Goal: Task Accomplishment & Management: Use online tool/utility

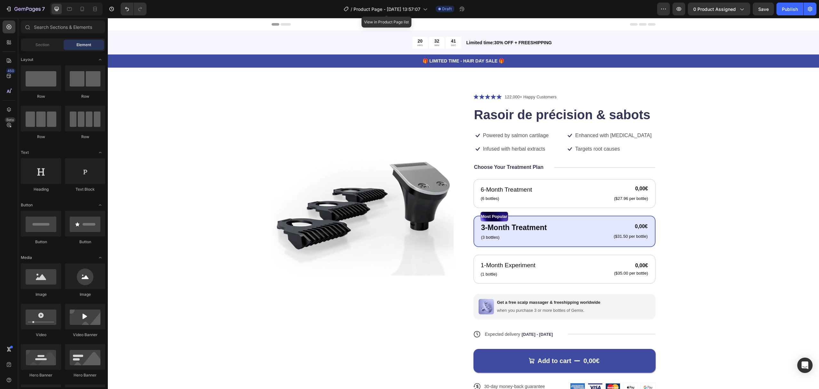
click at [401, 16] on div "/ Product Page - [DATE] 13:57:07" at bounding box center [386, 8] width 90 height 15
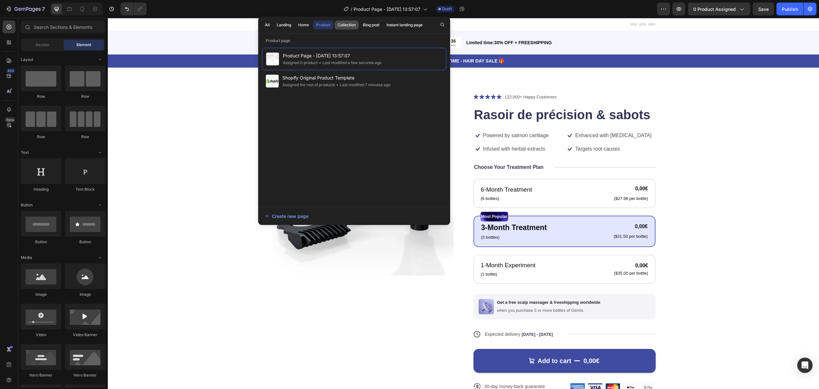
click at [344, 25] on div "Collection" at bounding box center [347, 25] width 18 height 6
click at [323, 19] on div "All Landing Home Product Collection Blog post Instant landing page" at bounding box center [343, 25] width 171 height 17
click at [323, 22] on div "Product" at bounding box center [323, 25] width 14 height 6
click at [270, 216] on div "Create new page" at bounding box center [287, 216] width 44 height 7
click at [225, 136] on div "Product Images Icon Icon Icon Icon Icon Icon List 122,000+ Happy Customers Text…" at bounding box center [463, 247] width 660 height 309
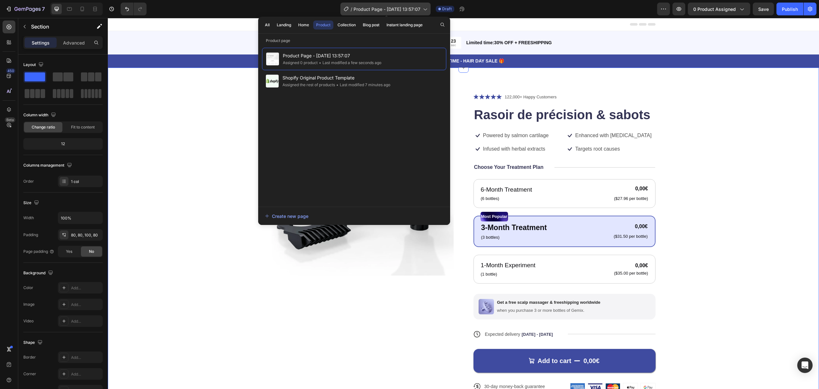
click at [400, 4] on div "/ Product Page - [DATE] 13:57:07" at bounding box center [386, 9] width 90 height 13
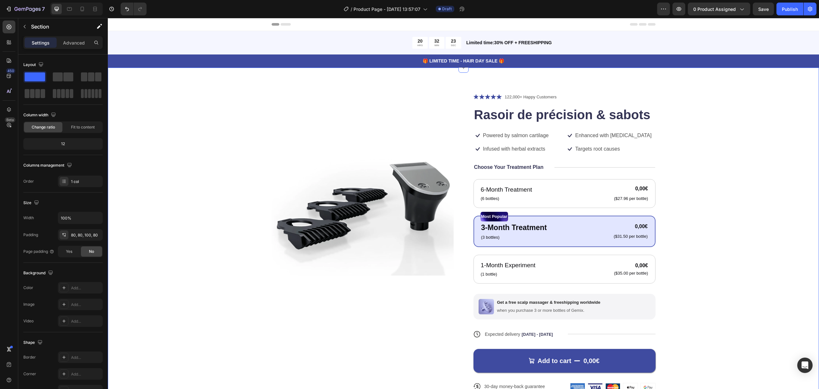
click at [400, 153] on img at bounding box center [363, 184] width 182 height 182
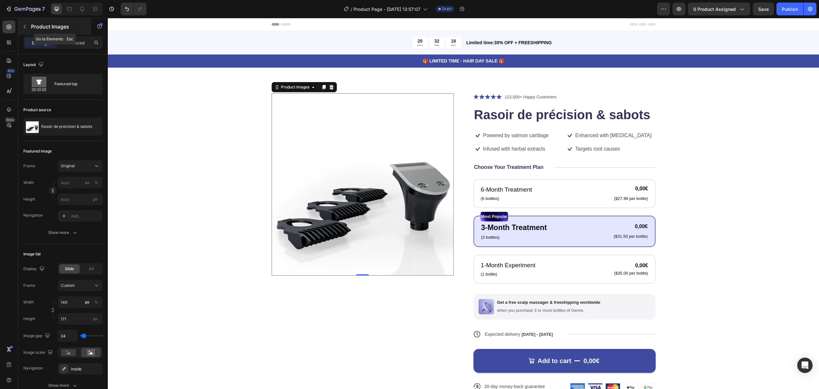
click at [23, 27] on icon "button" at bounding box center [24, 26] width 5 height 5
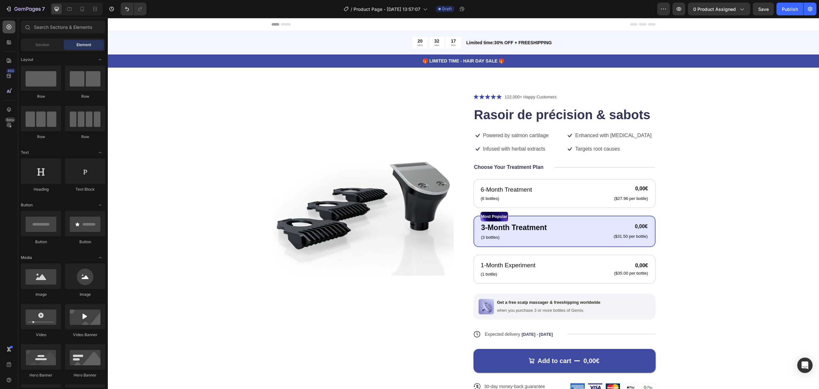
click at [3, 25] on div at bounding box center [9, 26] width 13 height 13
click at [6, 25] on icon at bounding box center [9, 27] width 6 height 6
click at [6, 48] on div at bounding box center [9, 42] width 13 height 13
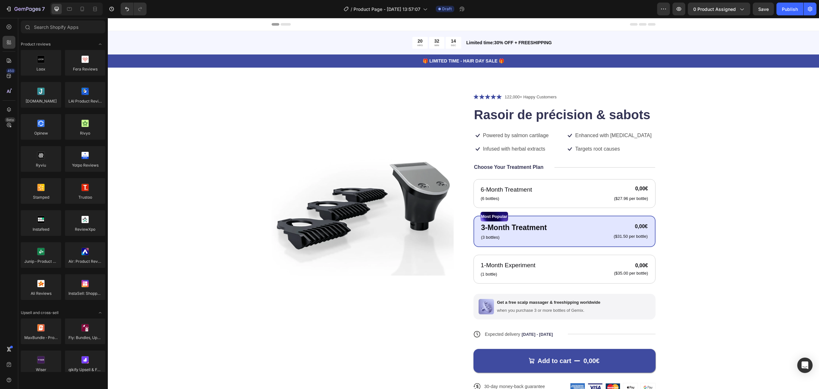
click at [1, 52] on div "450 Beta" at bounding box center [9, 203] width 18 height 371
click at [3, 56] on div at bounding box center [9, 60] width 13 height 13
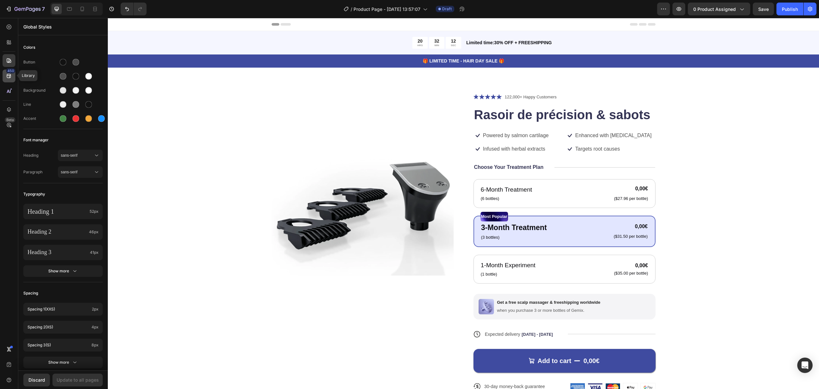
click at [10, 75] on icon at bounding box center [9, 76] width 4 height 4
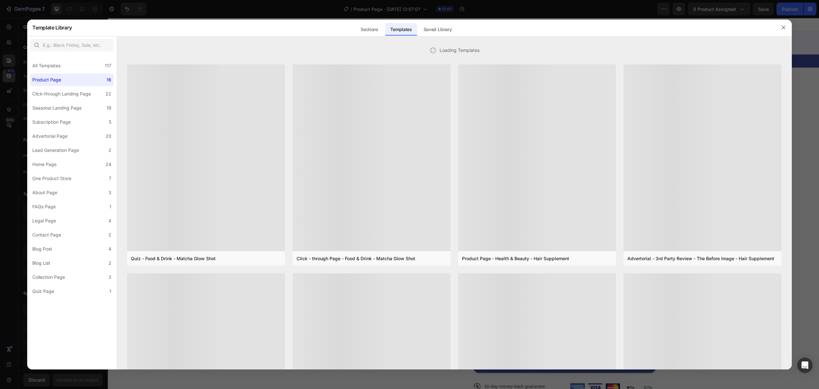
click at [10, 75] on div at bounding box center [409, 194] width 819 height 389
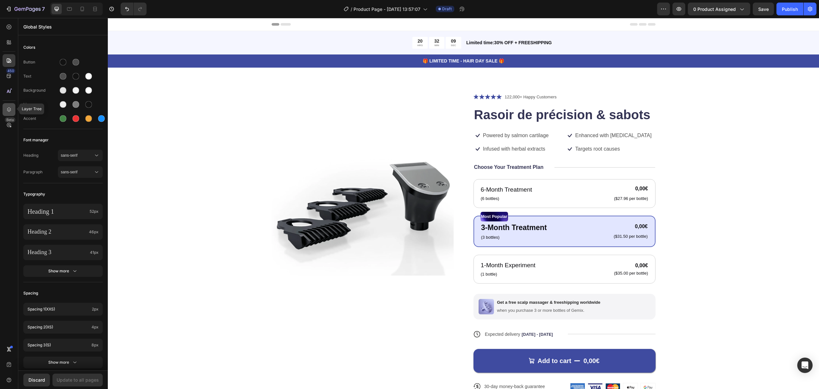
click at [10, 109] on icon at bounding box center [9, 109] width 4 height 4
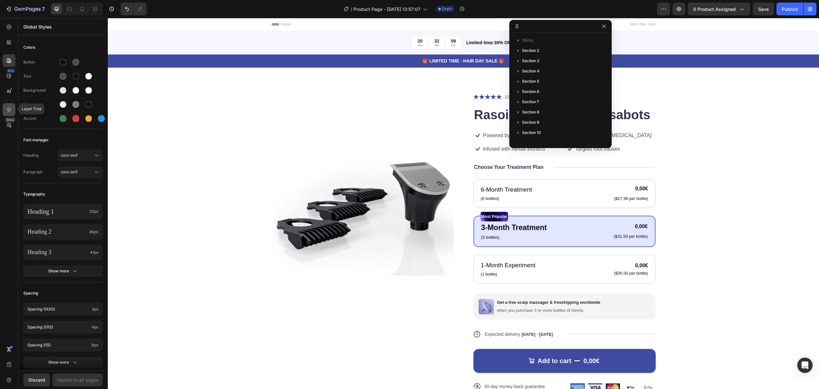
click at [10, 109] on icon at bounding box center [9, 109] width 4 height 4
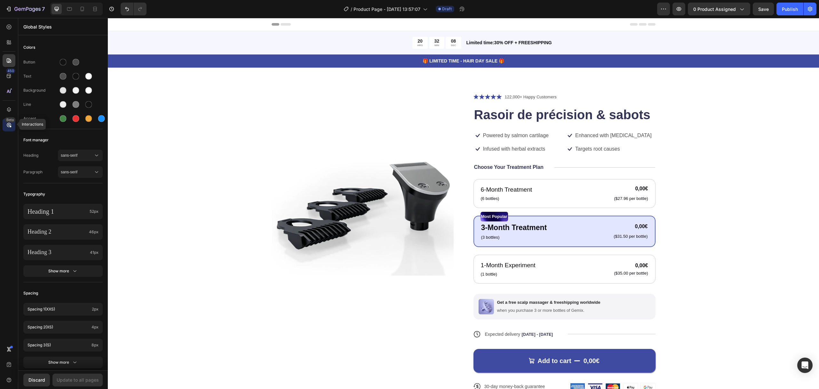
click at [12, 120] on div "Beta" at bounding box center [10, 119] width 11 height 5
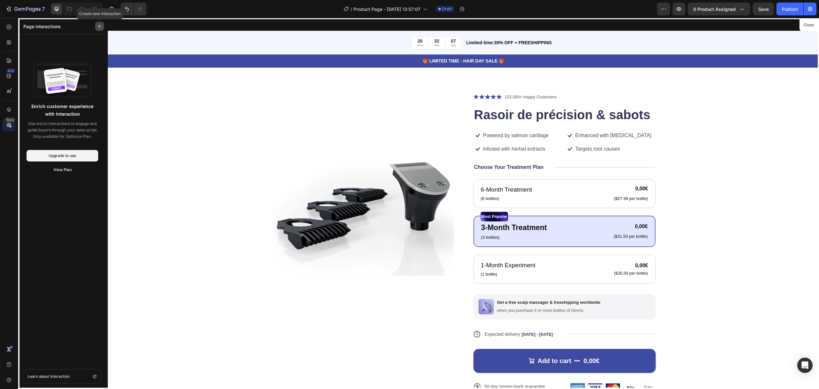
click at [102, 27] on button "button" at bounding box center [99, 26] width 9 height 9
click at [6, 27] on icon at bounding box center [9, 27] width 6 height 6
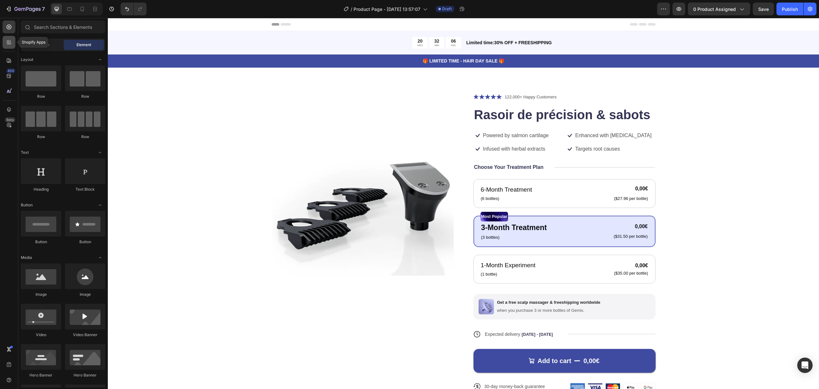
click at [7, 38] on div at bounding box center [9, 42] width 13 height 13
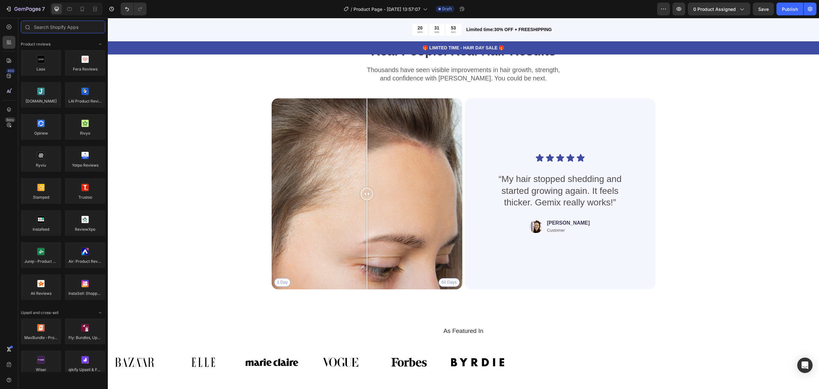
scroll to position [1408, 0]
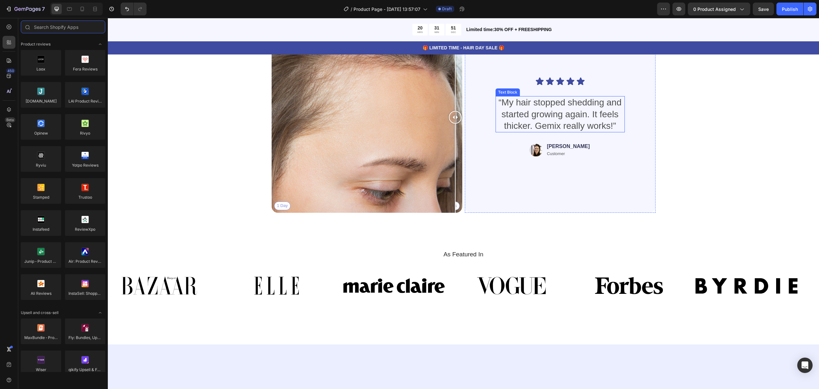
drag, startPoint x: 367, startPoint y: 196, endPoint x: 532, endPoint y: 177, distance: 166.0
click at [532, 177] on div "1 Day 60 Days Image Comparison Icon Icon Icon Icon Icon Icon List “My hair stop…" at bounding box center [464, 117] width 384 height 191
click at [389, 174] on div "1 Day 60 Days" at bounding box center [367, 117] width 191 height 191
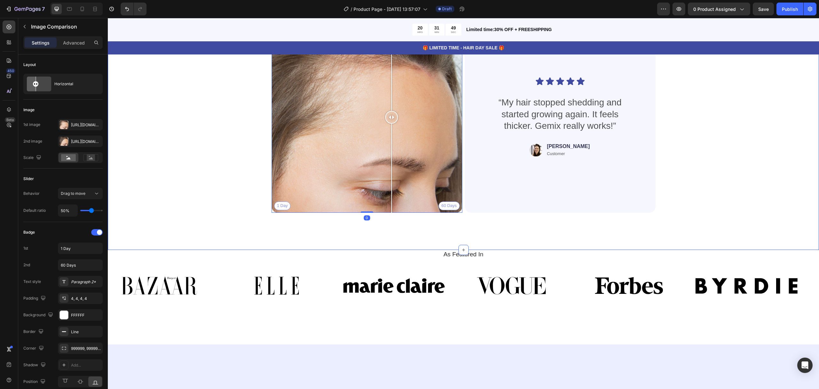
click at [614, 210] on div "Real People. Real Hair Results Heading Thousands have seen visible improvements…" at bounding box center [463, 91] width 660 height 252
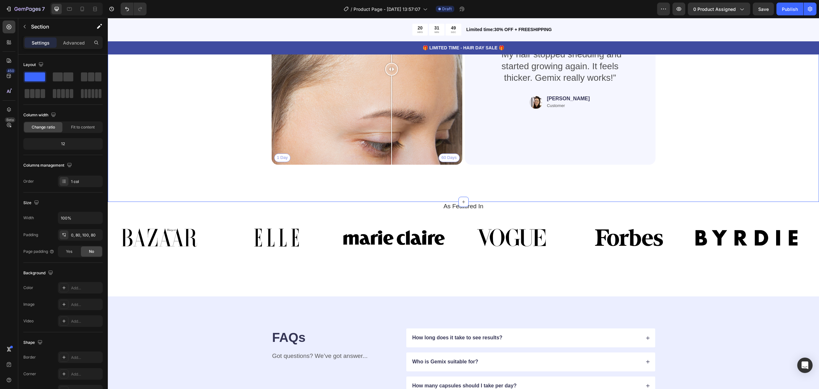
scroll to position [1622, 0]
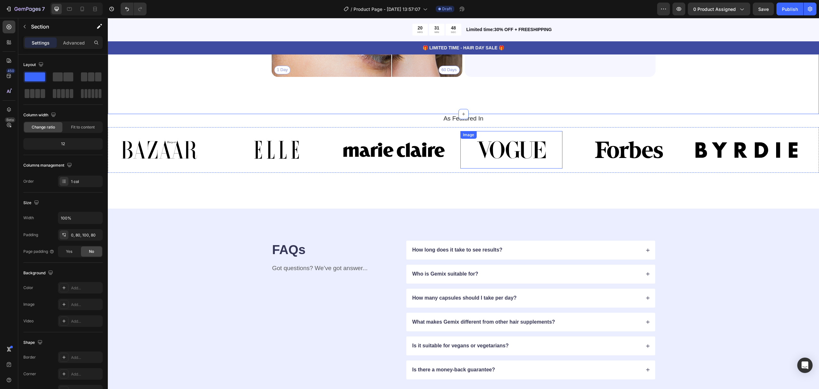
click at [488, 133] on img at bounding box center [512, 149] width 102 height 37
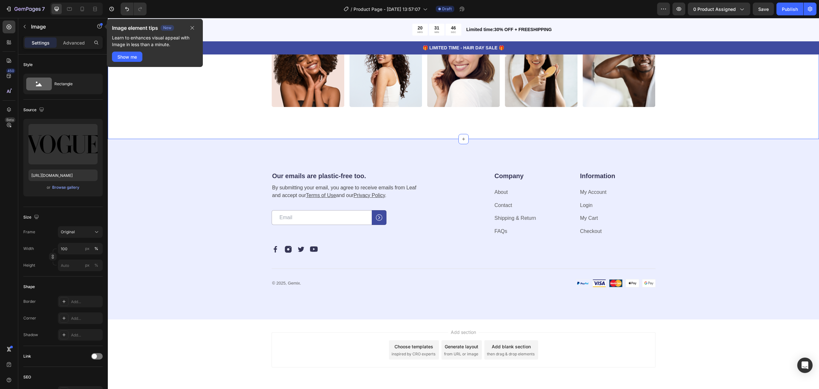
scroll to position [2072, 0]
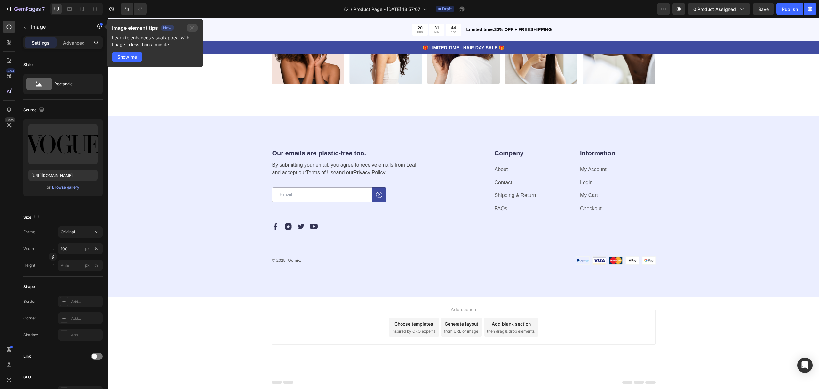
click at [194, 30] on icon "button" at bounding box center [192, 27] width 5 height 5
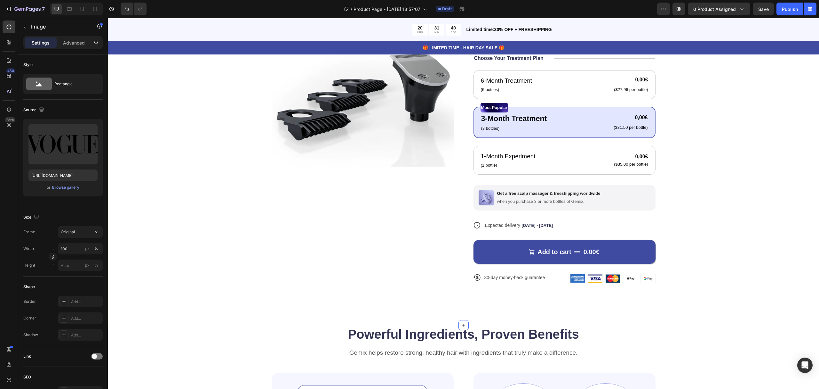
scroll to position [0, 0]
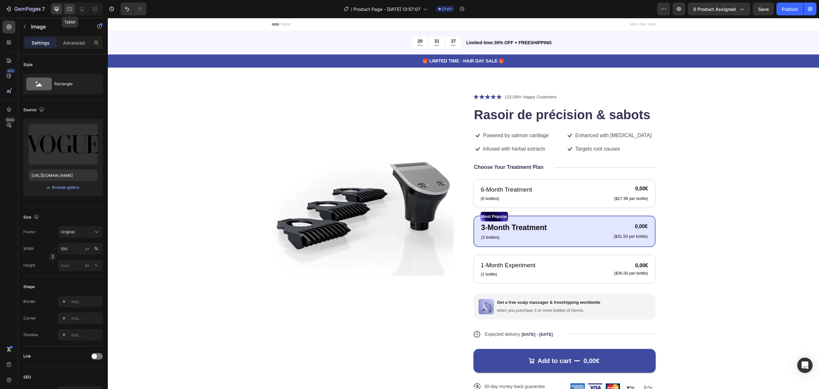
click at [67, 7] on icon at bounding box center [69, 9] width 6 height 6
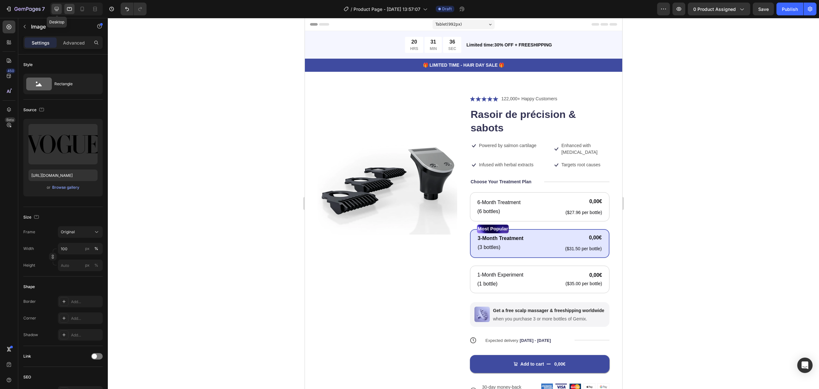
click at [55, 7] on icon at bounding box center [56, 9] width 6 height 6
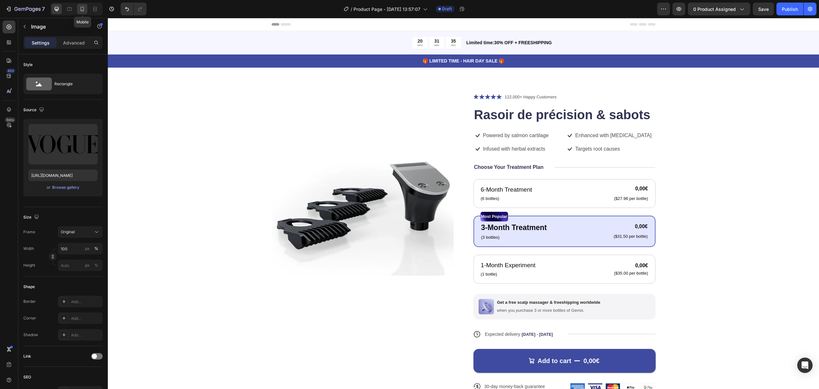
click at [80, 7] on icon at bounding box center [82, 9] width 6 height 6
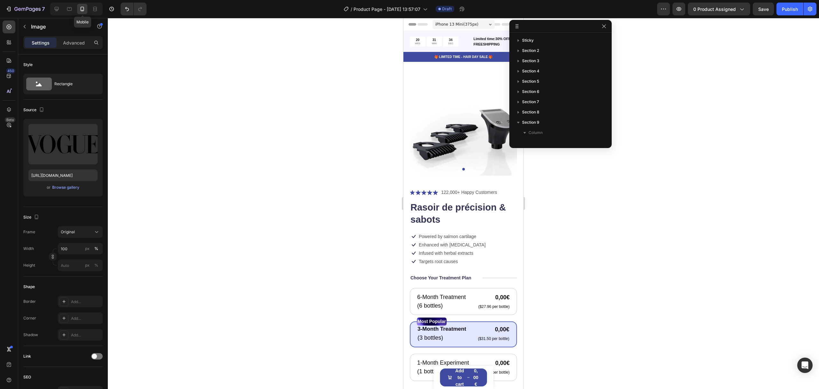
scroll to position [152, 0]
click at [604, 26] on icon "button" at bounding box center [604, 26] width 4 height 4
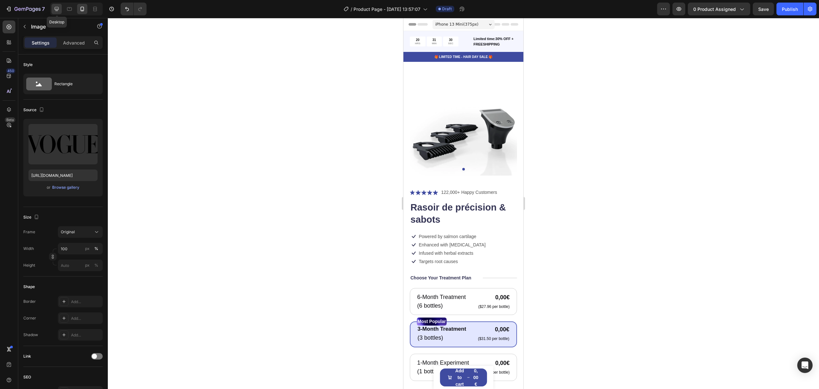
click at [54, 11] on icon at bounding box center [56, 9] width 6 height 6
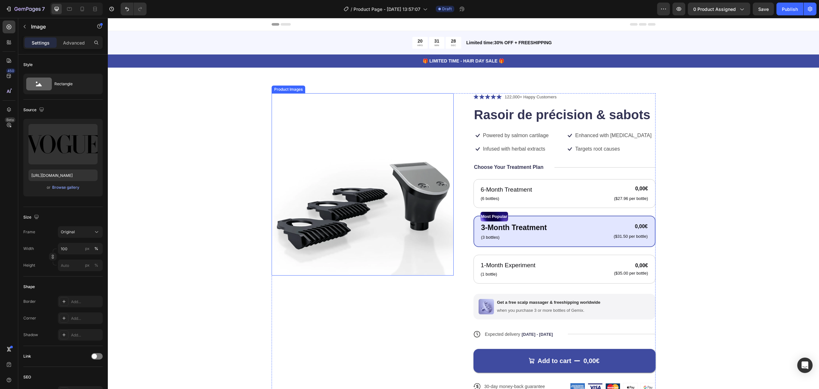
click at [314, 205] on img at bounding box center [363, 184] width 182 height 182
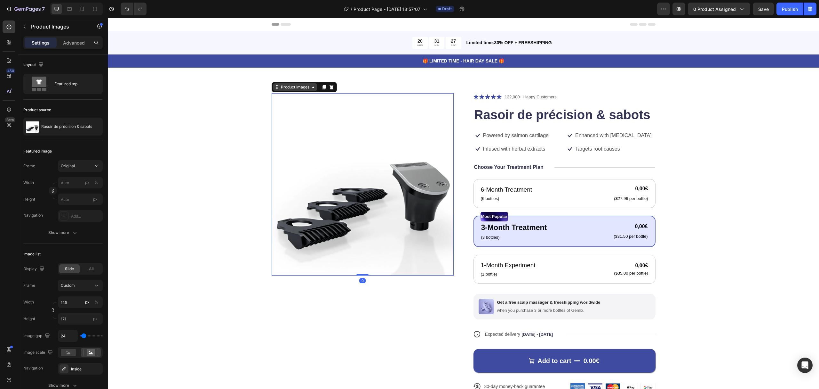
click at [290, 90] on div "Product Images" at bounding box center [295, 87] width 44 height 8
click at [311, 89] on icon at bounding box center [313, 87] width 5 height 5
click at [46, 110] on div "Product source" at bounding box center [37, 110] width 28 height 6
click at [47, 111] on div "Product source" at bounding box center [37, 110] width 28 height 6
click at [52, 122] on div "Rasoir de précision & sabots" at bounding box center [62, 126] width 79 height 18
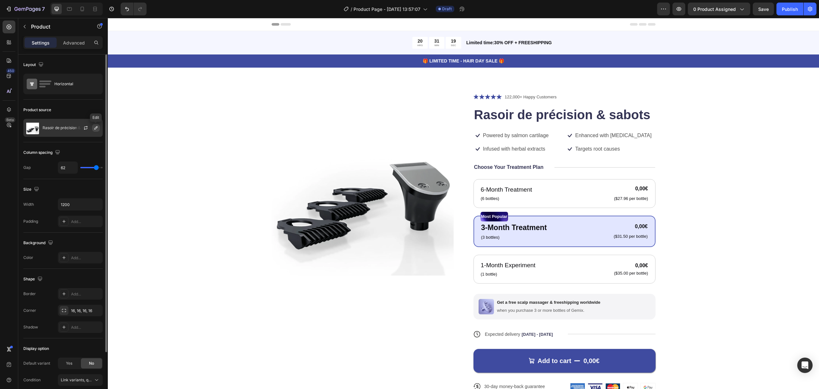
click at [95, 127] on icon "button" at bounding box center [95, 127] width 5 height 5
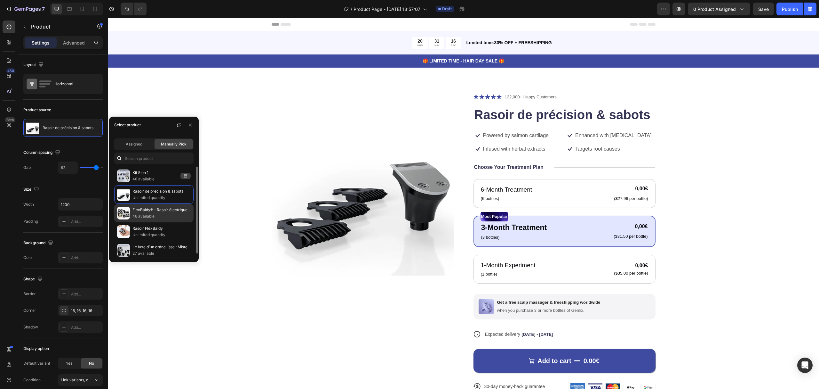
click at [135, 209] on p "FlexBaldy® – Rasoir électrique pour chauves | le luxe d’un crâne lisse" at bounding box center [162, 209] width 58 height 6
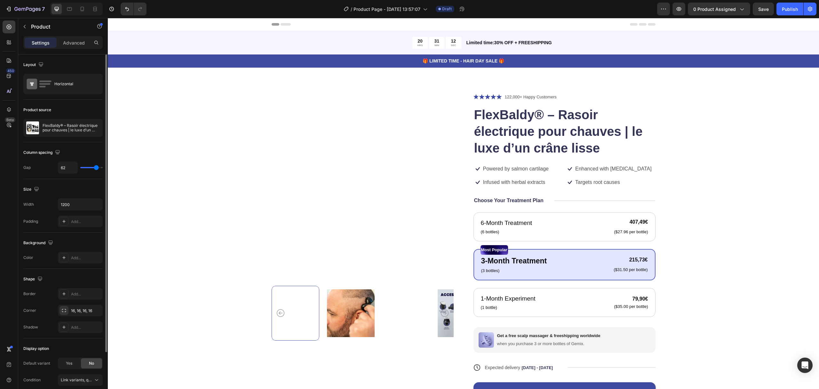
click at [95, 269] on div "Product source FlexBaldy® – Rasoir électrique pour chauves | le luxe d’un crâne…" at bounding box center [62, 303] width 79 height 69
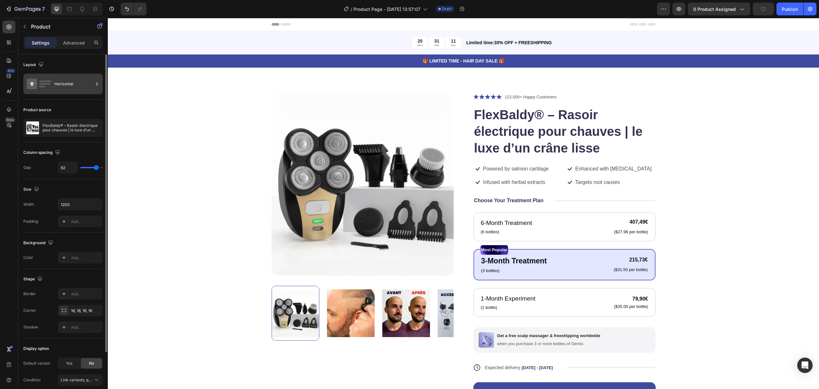
click at [68, 86] on div "Horizontal" at bounding box center [73, 84] width 39 height 15
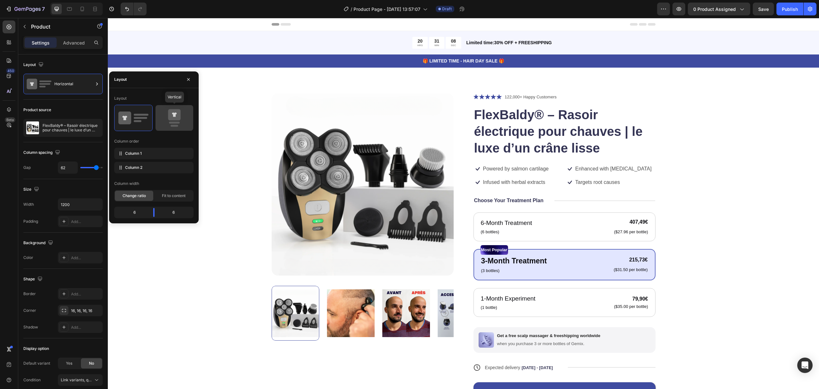
click at [157, 117] on div at bounding box center [175, 118] width 38 height 26
type input "0"
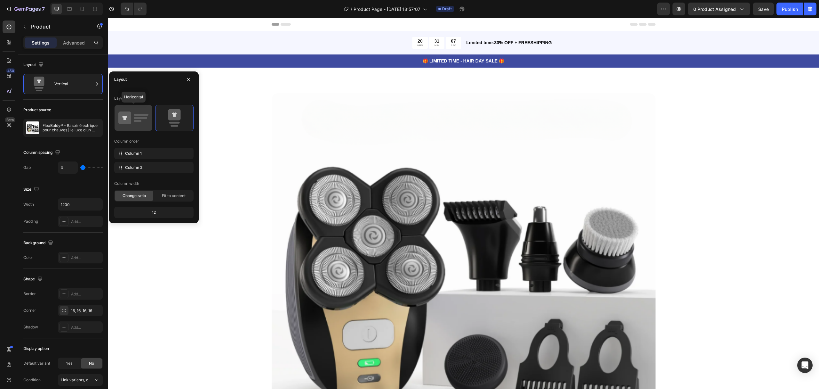
click at [143, 116] on icon at bounding box center [133, 118] width 30 height 18
type input "62"
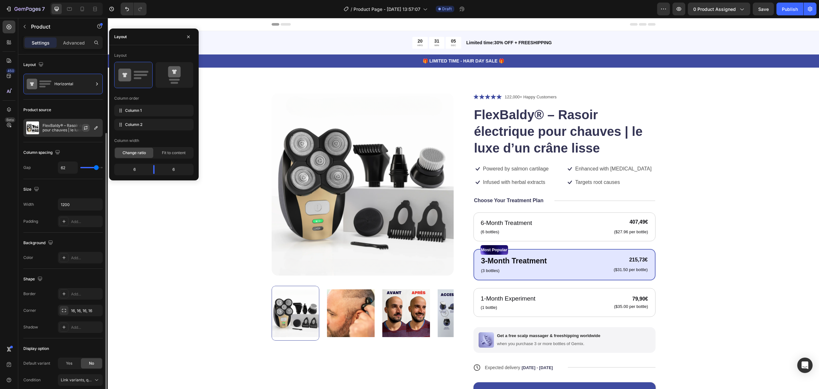
scroll to position [43, 0]
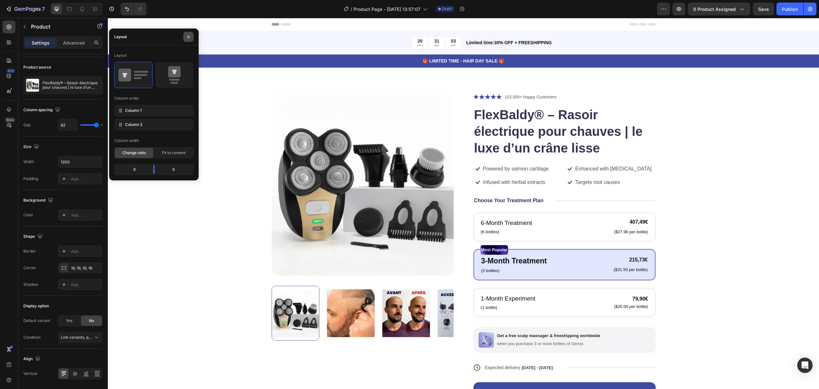
click at [187, 36] on icon "button" at bounding box center [188, 36] width 5 height 5
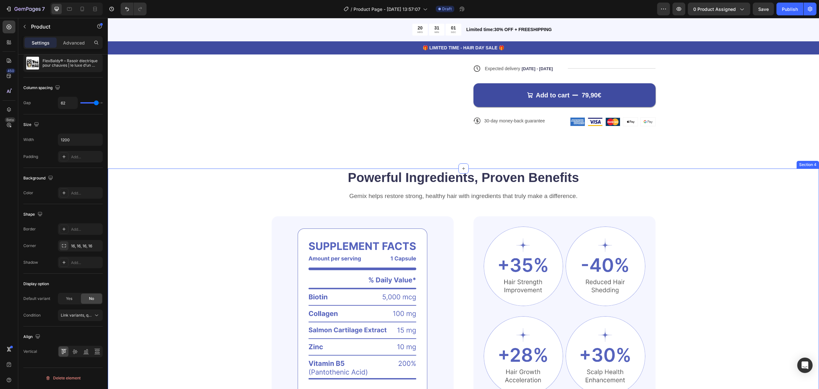
scroll to position [256, 0]
